Goal: Task Accomplishment & Management: Use online tool/utility

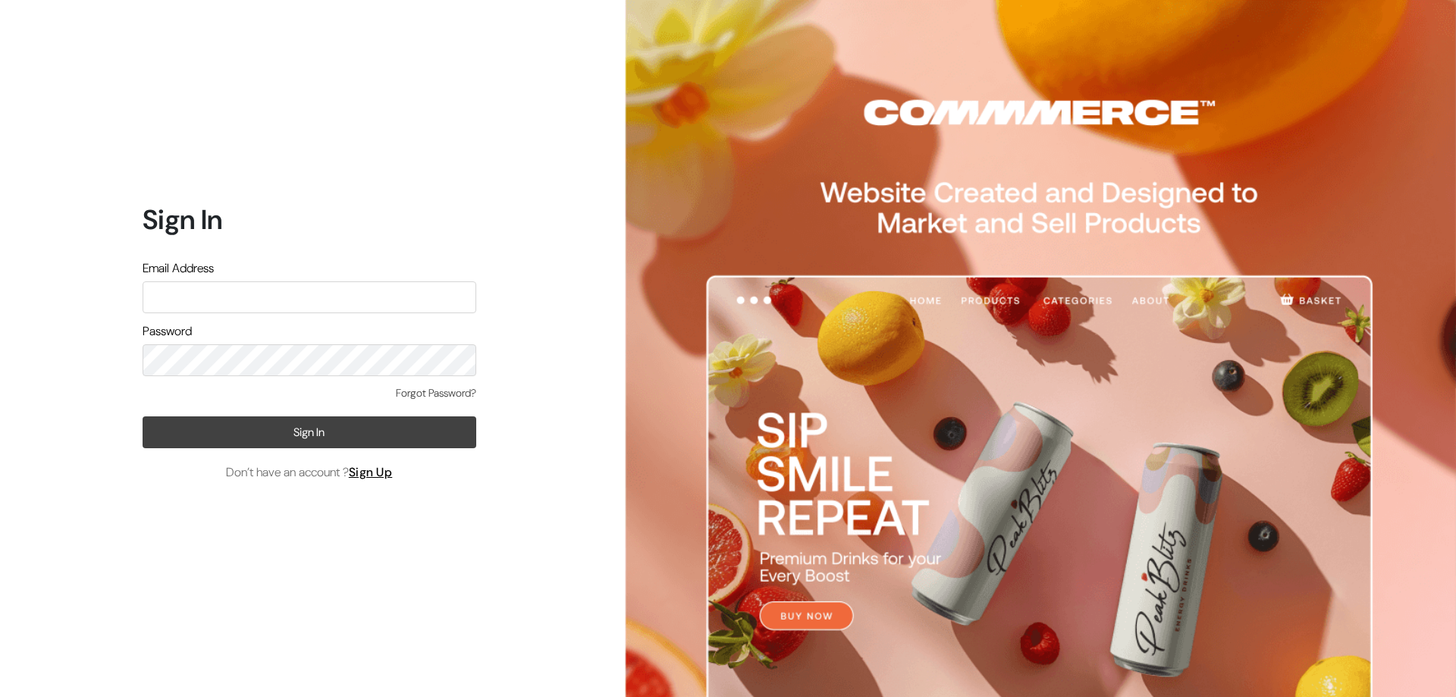
type input "ashapuracosmetic@gmail.com"
click at [217, 431] on button "Sign In" at bounding box center [310, 432] width 334 height 32
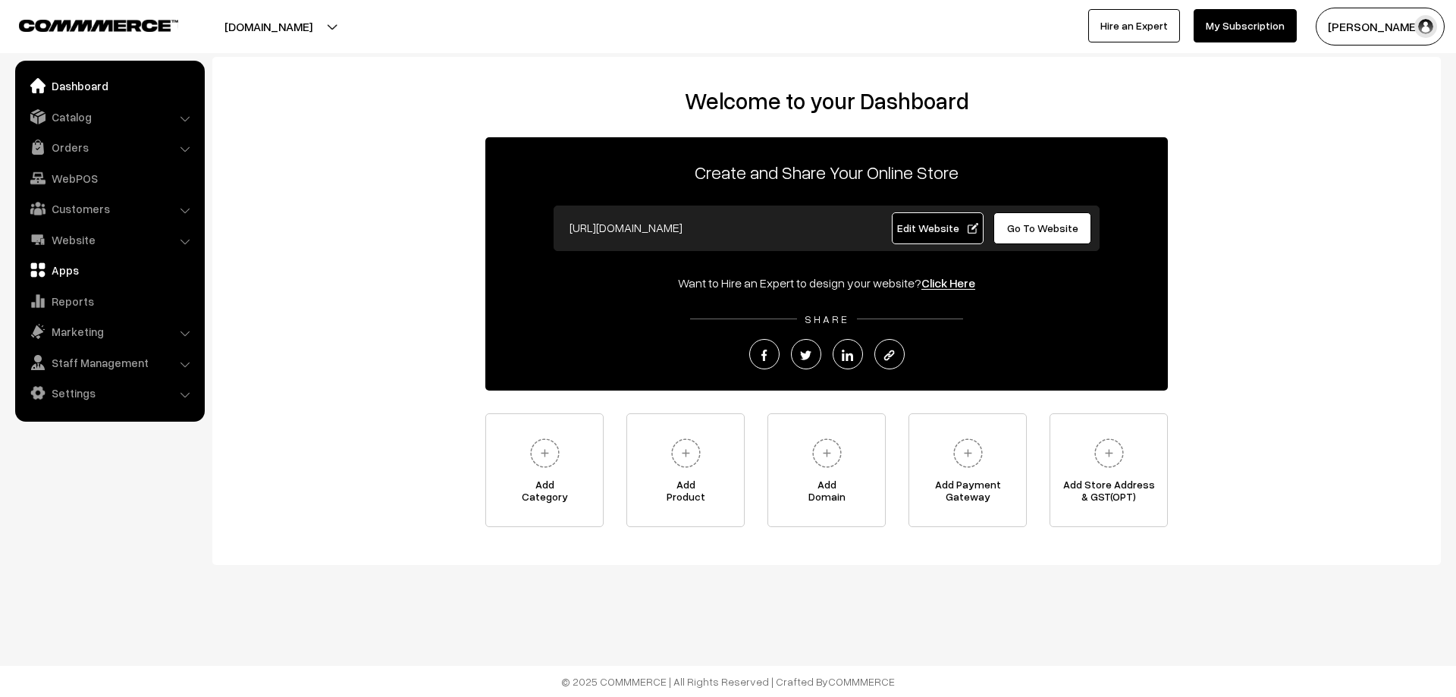
click at [120, 276] on link "Apps" at bounding box center [109, 269] width 180 height 27
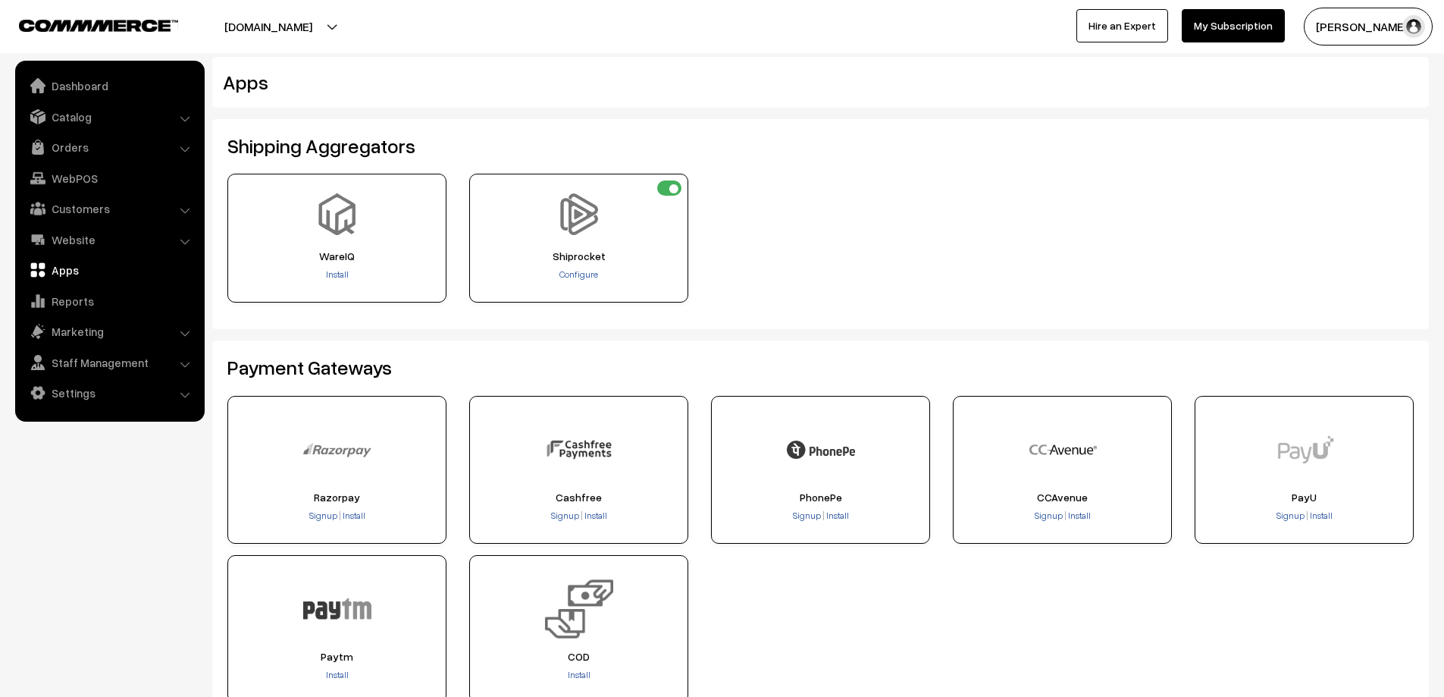
scroll to position [303, 0]
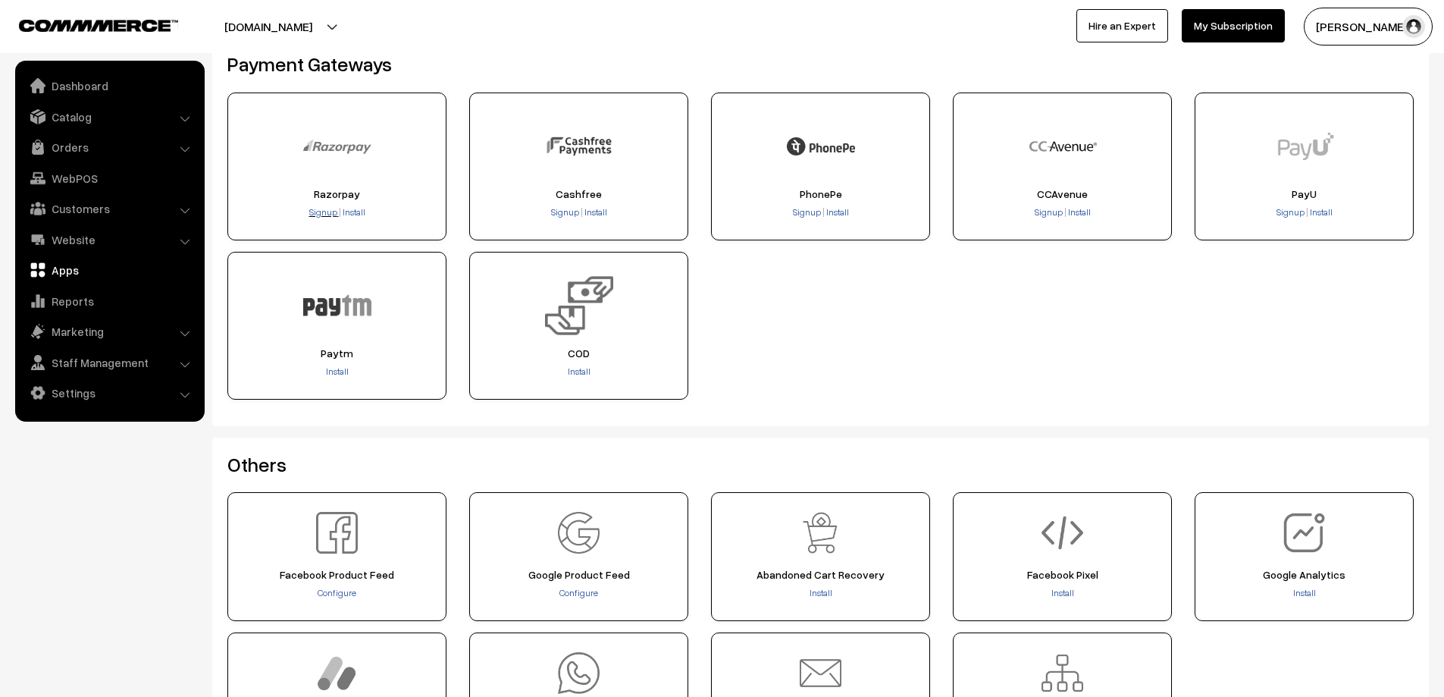
click at [322, 214] on span "Signup" at bounding box center [323, 211] width 28 height 11
